Goal: Transaction & Acquisition: Purchase product/service

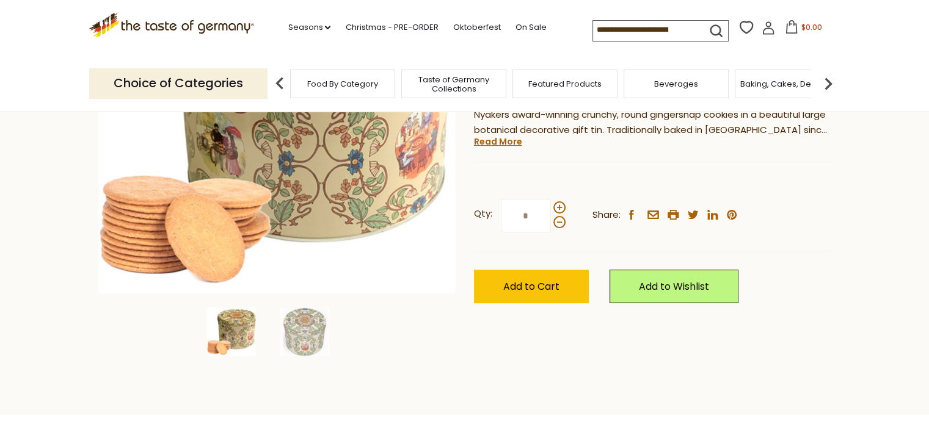
scroll to position [254, 0]
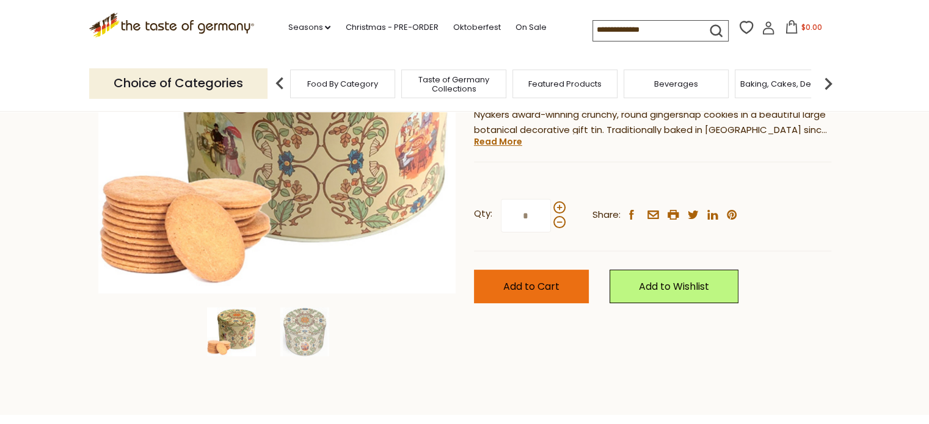
click at [564, 294] on button "Add to Cart" at bounding box center [531, 287] width 115 height 34
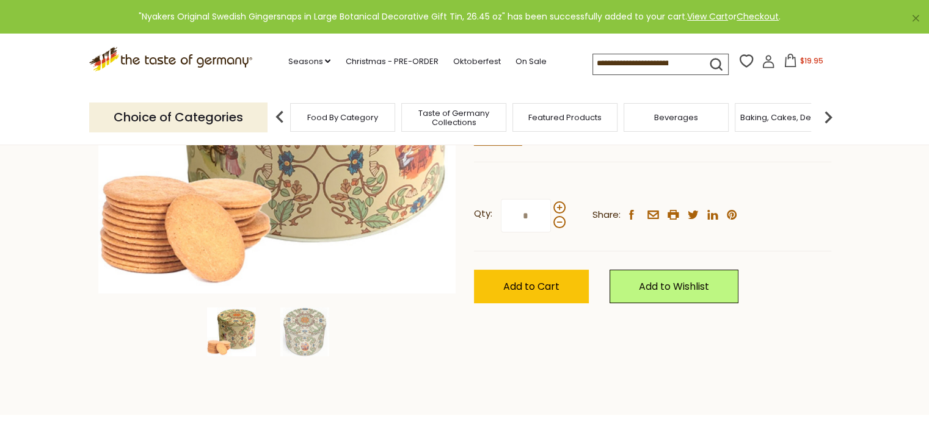
click at [815, 63] on span "$19.95" at bounding box center [810, 61] width 23 height 10
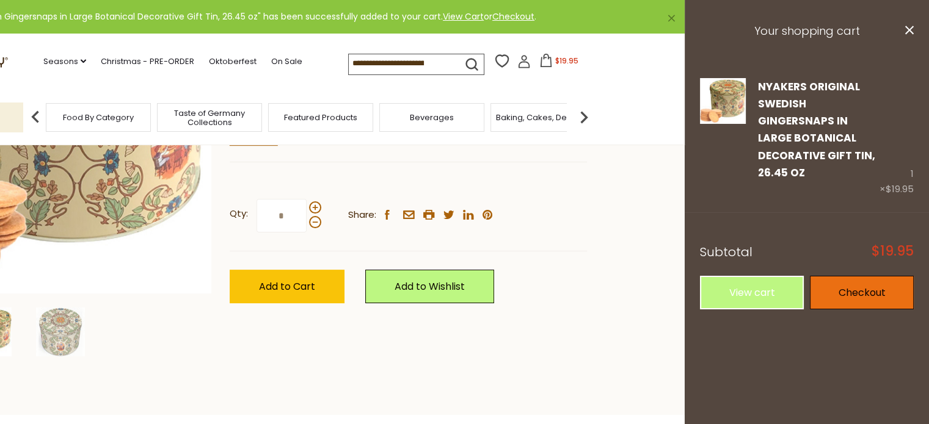
click at [856, 285] on link "Checkout" at bounding box center [862, 293] width 104 height 34
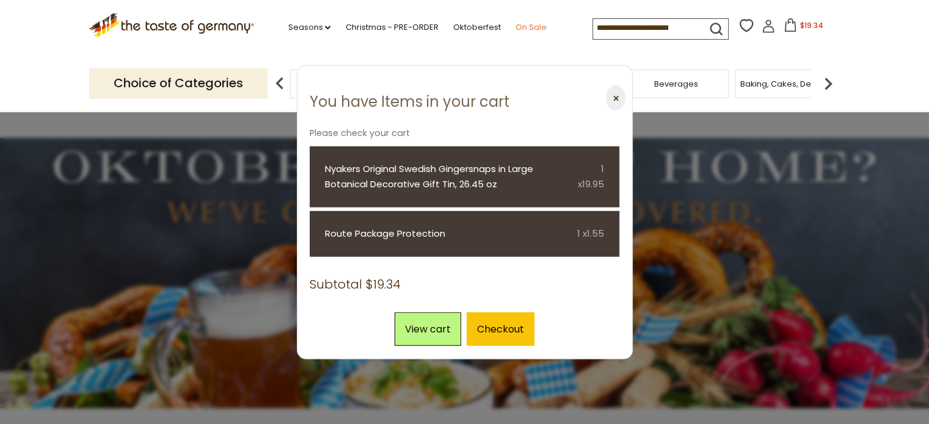
click at [532, 24] on link "On Sale" at bounding box center [530, 27] width 31 height 13
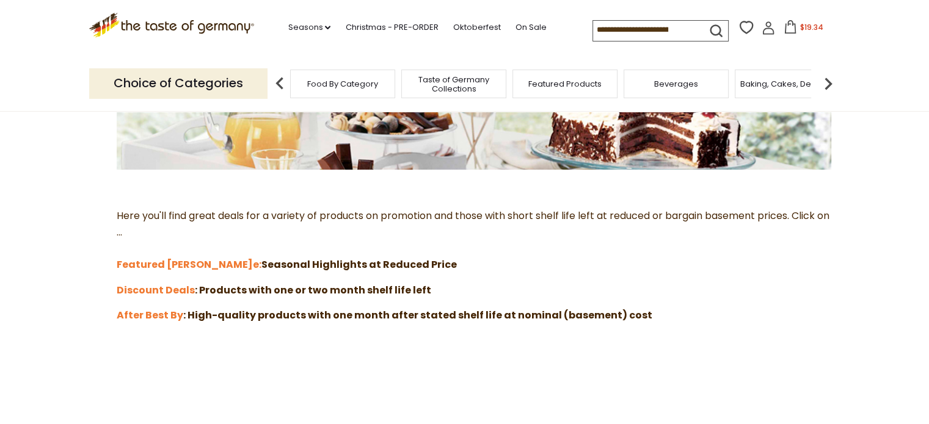
scroll to position [263, 0]
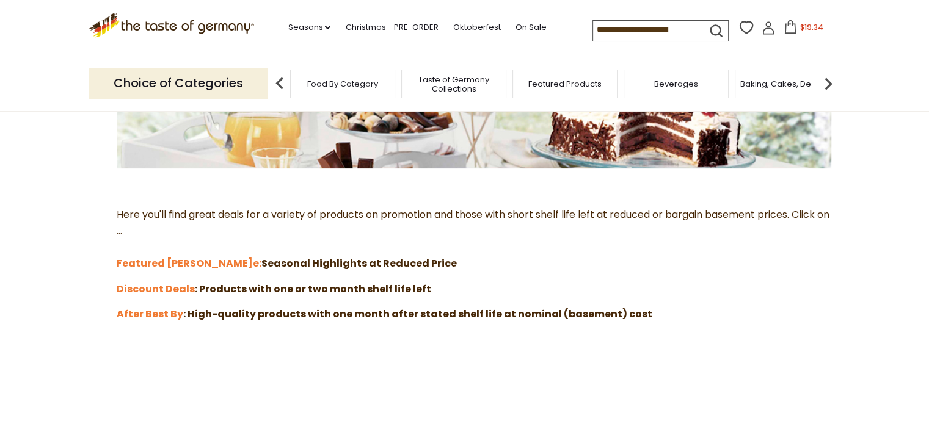
click at [346, 261] on strong "e: Seasonal Highlights at Reduced Price" at bounding box center [355, 263] width 204 height 14
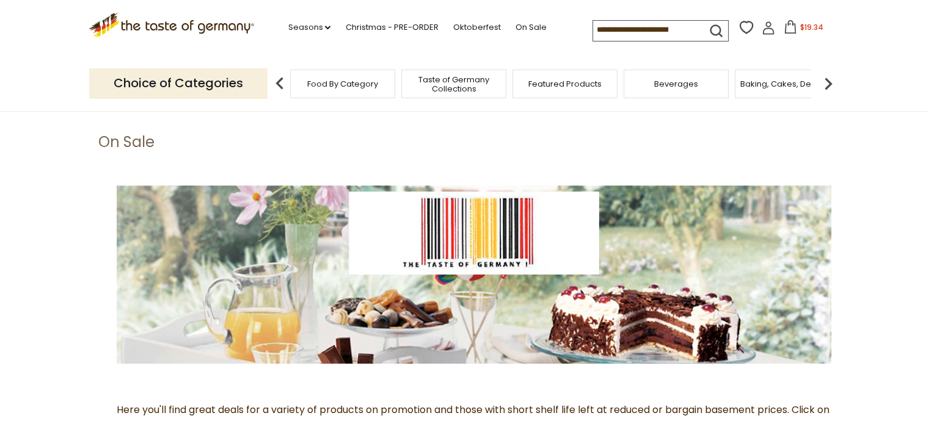
scroll to position [64, 0]
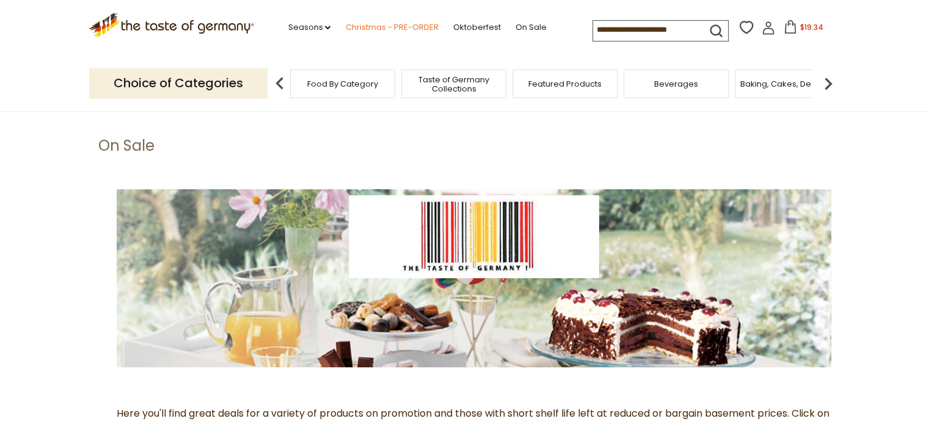
click at [392, 26] on link "Christmas - PRE-ORDER" at bounding box center [391, 27] width 93 height 13
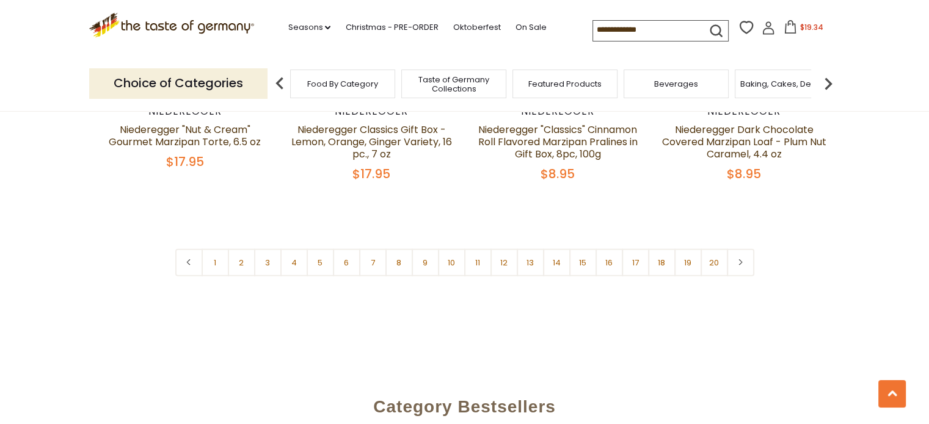
scroll to position [2993, 0]
click at [242, 248] on link "2" at bounding box center [241, 261] width 27 height 27
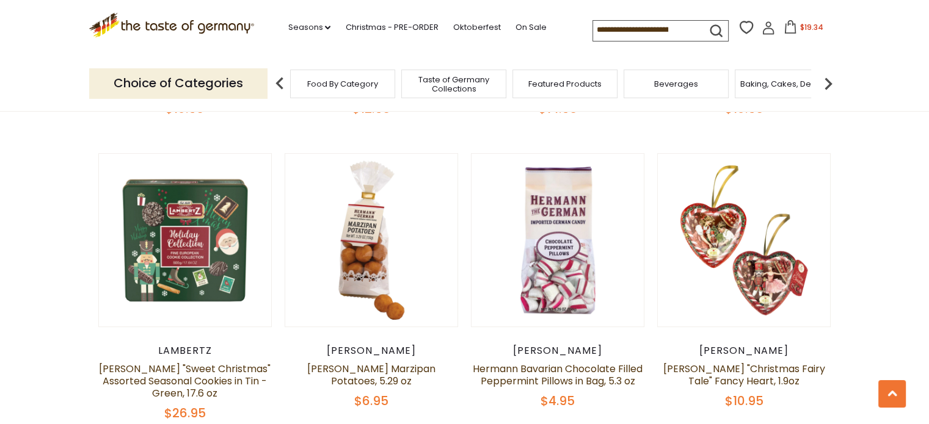
scroll to position [619, 0]
